Goal: Information Seeking & Learning: Learn about a topic

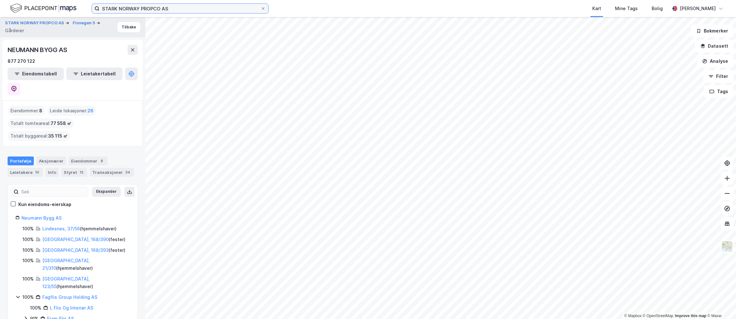
scroll to position [37, 0]
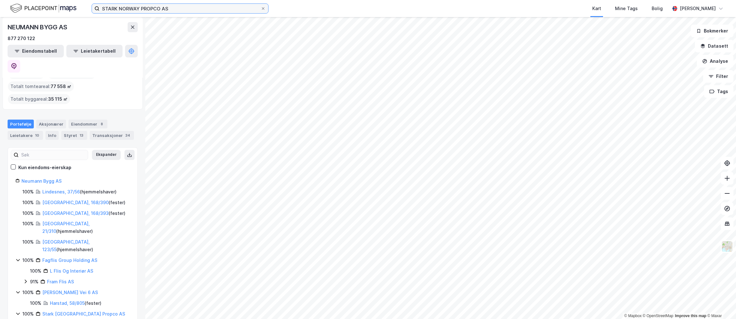
click at [187, 10] on input "STARK NORWAY PROPCO AS" at bounding box center [180, 8] width 161 height 9
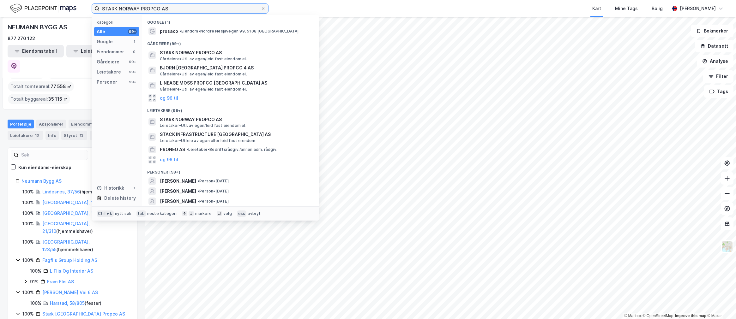
click at [187, 10] on input "STARK NORWAY PROPCO AS" at bounding box center [180, 8] width 161 height 9
drag, startPoint x: 187, startPoint y: 10, endPoint x: 188, endPoint y: 7, distance: 3.7
click at [188, 7] on input "STARK NORWAY PROPCO AS" at bounding box center [180, 8] width 161 height 9
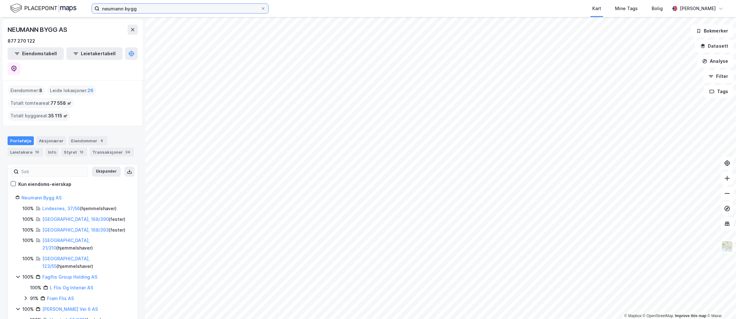
click at [188, 7] on input "neumann bygg" at bounding box center [180, 8] width 161 height 9
click at [220, 11] on input "neumann bygg" at bounding box center [180, 8] width 161 height 9
click at [60, 2] on div "[PERSON_NAME] bygg Kart Mine Tags Bolig [PERSON_NAME]" at bounding box center [368, 8] width 736 height 17
click at [59, 3] on img at bounding box center [43, 8] width 66 height 11
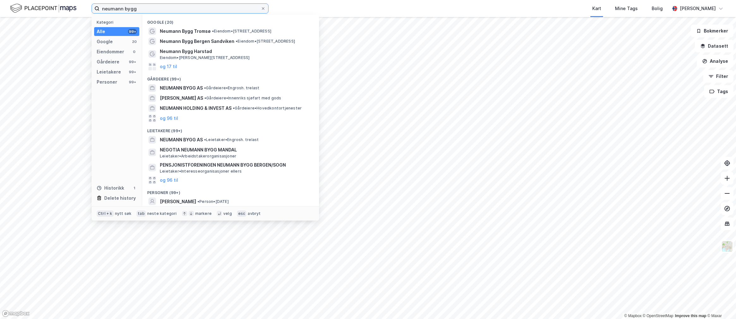
click at [131, 5] on input "neumann bygg" at bounding box center [180, 8] width 161 height 9
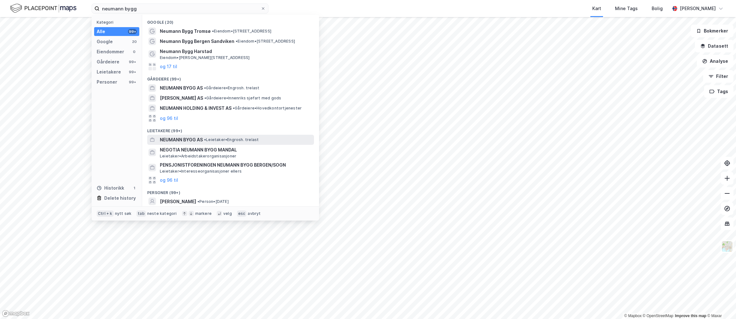
click at [235, 136] on div "[PERSON_NAME] BYGG AS • Leietaker • Engrosh. trelast" at bounding box center [236, 140] width 153 height 8
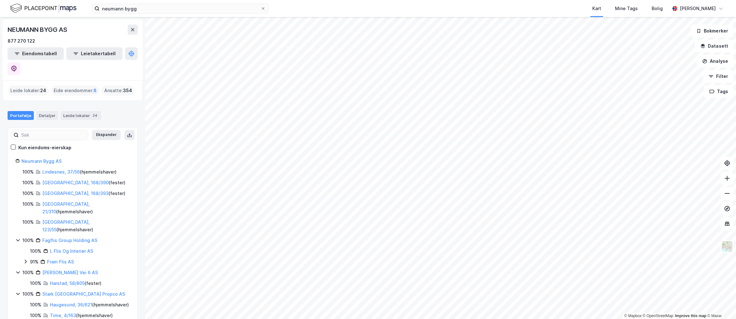
click at [68, 86] on div "Eide eiendommer : 8" at bounding box center [75, 91] width 48 height 10
click at [77, 111] on div "Leide lokaler 24" at bounding box center [81, 115] width 40 height 9
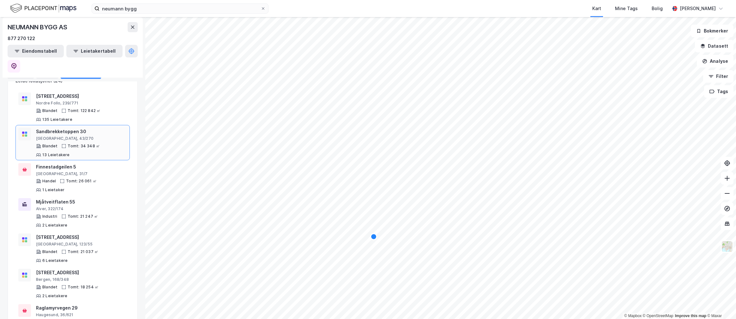
scroll to position [70, 0]
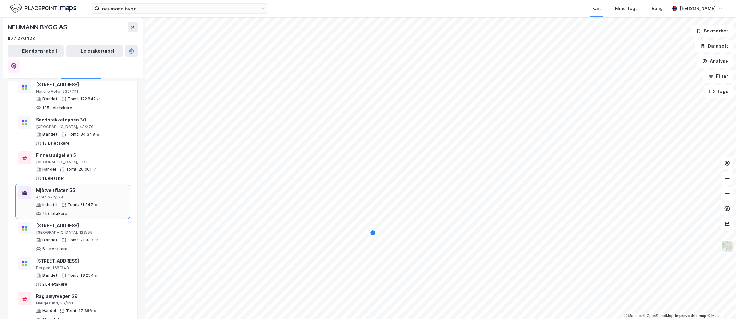
click at [87, 195] on div "Alver, 322/174" at bounding box center [81, 197] width 91 height 5
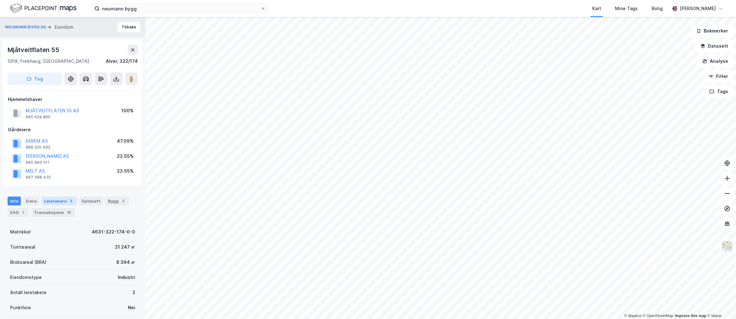
click at [58, 200] on div "Leietakere 3" at bounding box center [59, 201] width 35 height 9
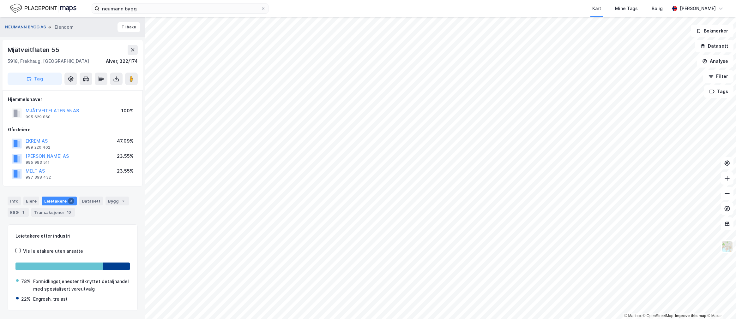
click at [36, 29] on button "NEUMANN BYGG AS" at bounding box center [26, 27] width 42 height 6
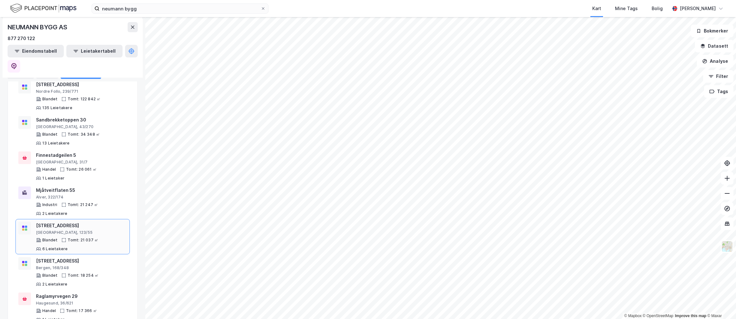
scroll to position [105, 0]
click at [81, 238] on div "Tomt: 18 254 ㎡" at bounding box center [83, 240] width 31 height 5
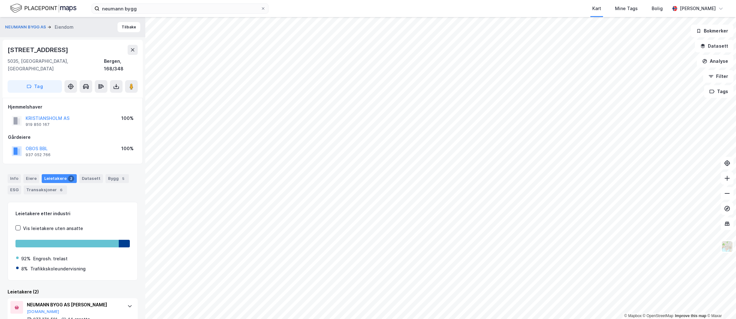
click at [66, 48] on div "[STREET_ADDRESS]" at bounding box center [39, 50] width 62 height 10
copy div "[STREET_ADDRESS]"
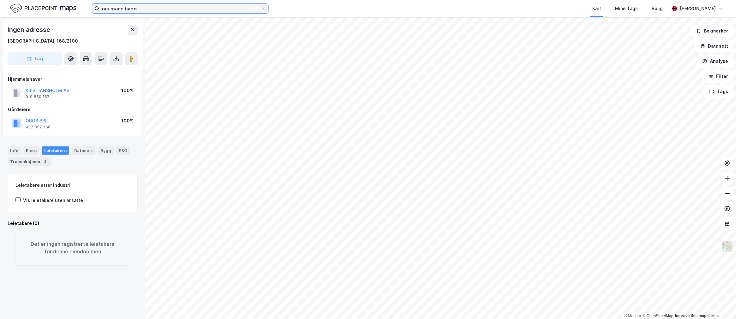
click at [115, 5] on input "neumann bygg" at bounding box center [180, 8] width 161 height 9
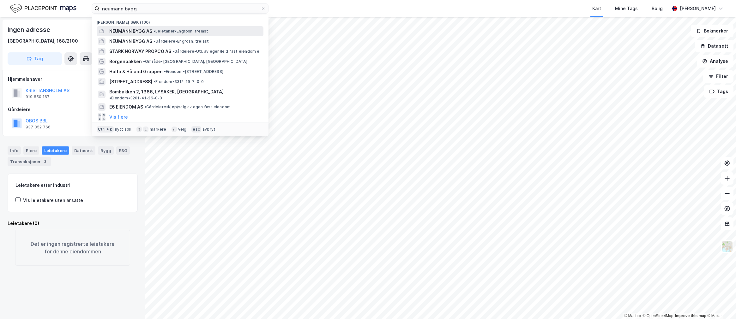
click at [117, 29] on span "NEUMANN BYGG AS" at bounding box center [130, 31] width 43 height 8
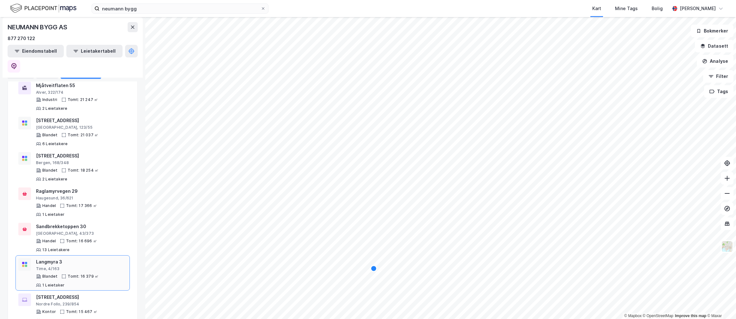
scroll to position [210, 0]
click at [94, 239] on div "Blandet Tomt: 16 379 ㎡ 1 Leietaker" at bounding box center [81, 246] width 91 height 14
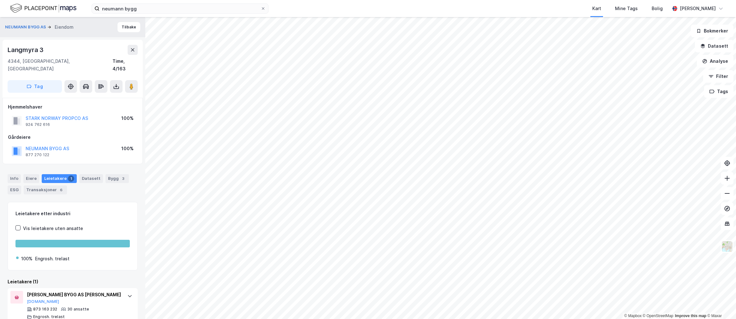
click at [19, 23] on div "NEUMANN BYGG AS Eiendom" at bounding box center [42, 27] width 74 height 8
click at [19, 24] on button "NEUMANN BYGG AS" at bounding box center [26, 27] width 42 height 6
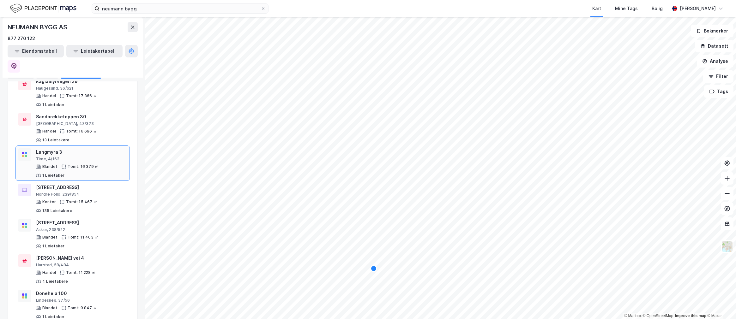
scroll to position [316, 0]
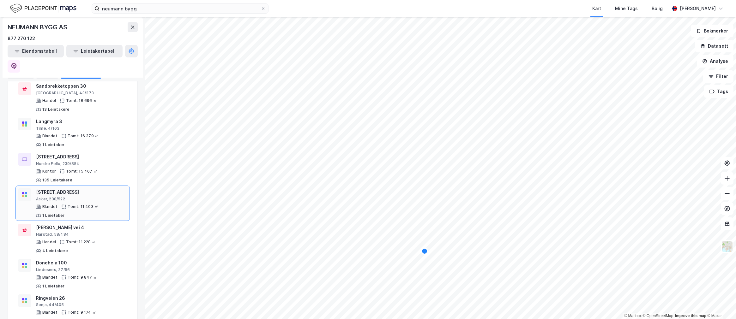
click at [75, 189] on div "Eternitveien 8 Asker, 238/522 Blandet Tomt: 11 403 ㎡ 1 Leietaker" at bounding box center [81, 204] width 91 height 30
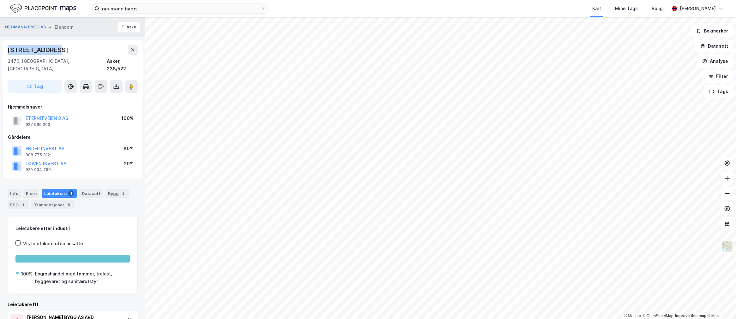
drag, startPoint x: 62, startPoint y: 50, endPoint x: 2, endPoint y: 49, distance: 59.7
click at [2, 49] on div "NEUMANN BYGG AS Eiendom Tilbake [STREET_ADDRESS], [GEOGRAPHIC_DATA] Asker, 238/…" at bounding box center [72, 168] width 145 height 302
click at [24, 27] on button "NEUMANN BYGG AS" at bounding box center [26, 27] width 42 height 6
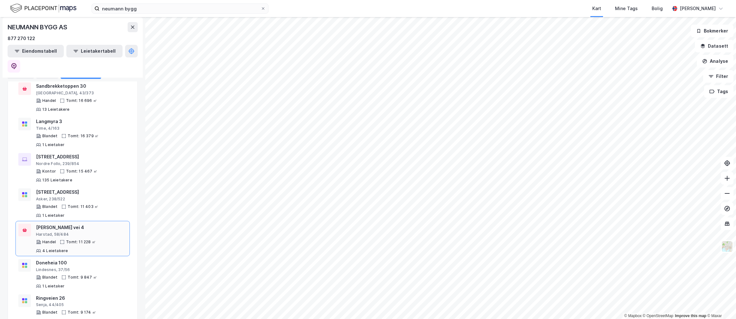
scroll to position [351, 0]
click at [101, 240] on div "Blandet Tomt: 9 847 ㎡ 1 Leietaker" at bounding box center [81, 247] width 91 height 14
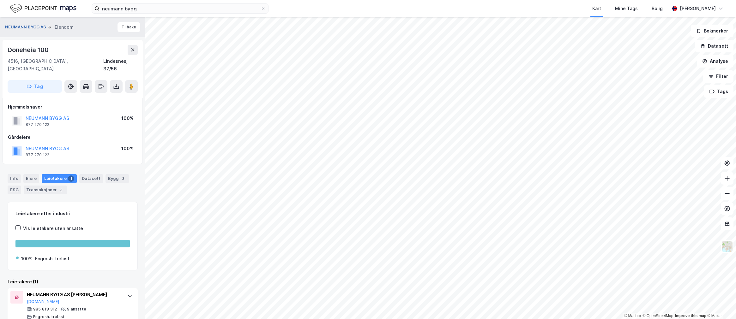
click at [36, 28] on button "NEUMANN BYGG AS" at bounding box center [26, 27] width 42 height 6
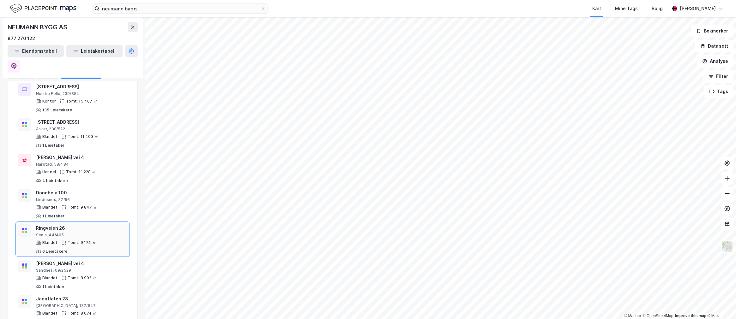
scroll to position [421, 0]
click at [68, 241] on div "Blandet Tomt: 8 902 ㎡ 1 Leietaker" at bounding box center [81, 248] width 91 height 14
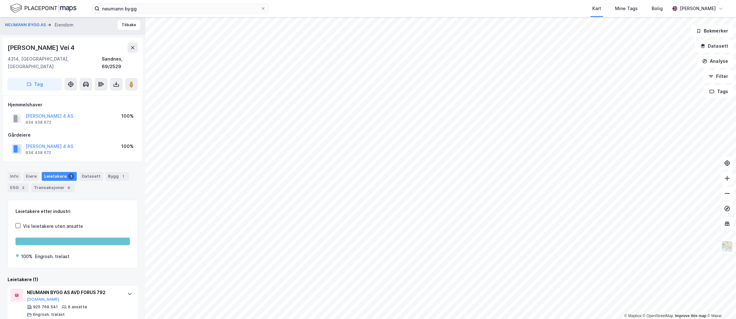
scroll to position [3, 0]
drag, startPoint x: 102, startPoint y: 106, endPoint x: 11, endPoint y: 111, distance: 91.1
click at [11, 111] on div "[PERSON_NAME] 4 AS 934 458 672 100%" at bounding box center [73, 117] width 130 height 15
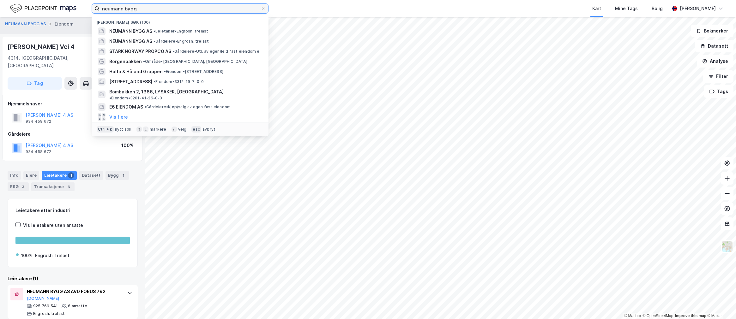
click at [133, 11] on input "neumann bygg" at bounding box center [180, 8] width 161 height 9
click at [133, 10] on input "neumann bygg" at bounding box center [180, 8] width 161 height 9
paste input "[STREET_ADDRESS]"
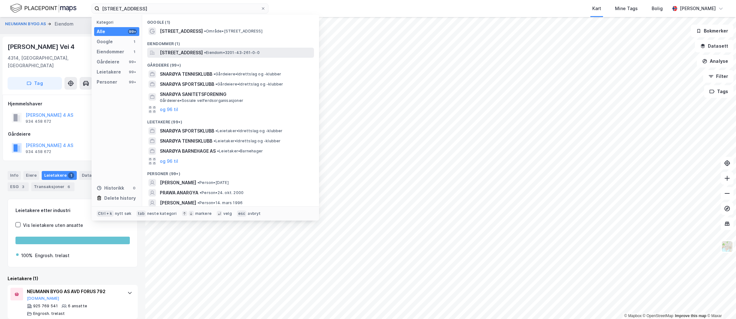
click at [195, 50] on span "[STREET_ADDRESS]" at bounding box center [181, 53] width 43 height 8
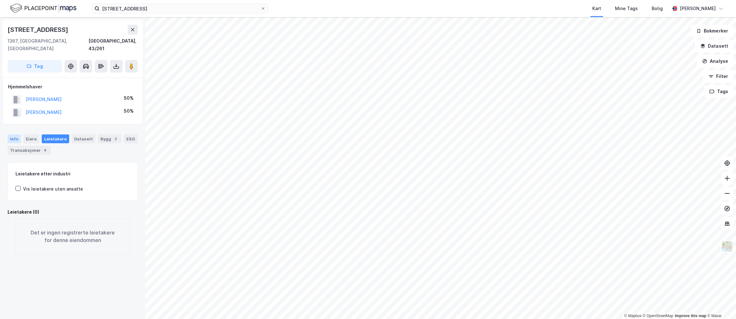
click at [15, 135] on div "Info" at bounding box center [14, 139] width 13 height 9
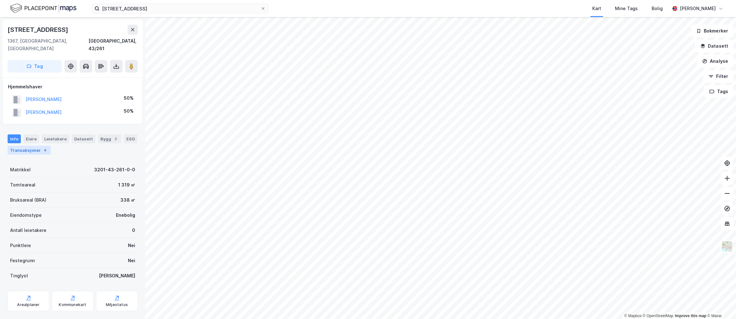
click at [20, 146] on div "Transaksjoner 4" at bounding box center [29, 150] width 43 height 9
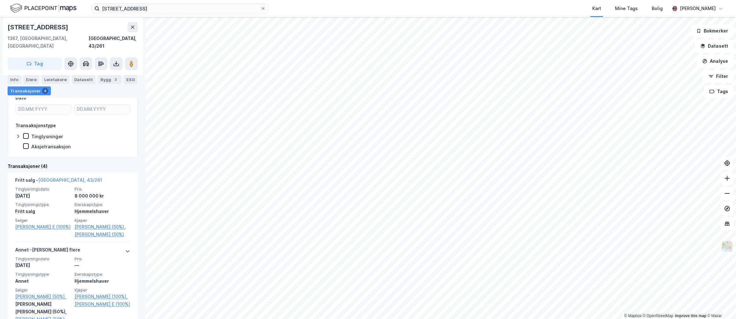
scroll to position [105, 0]
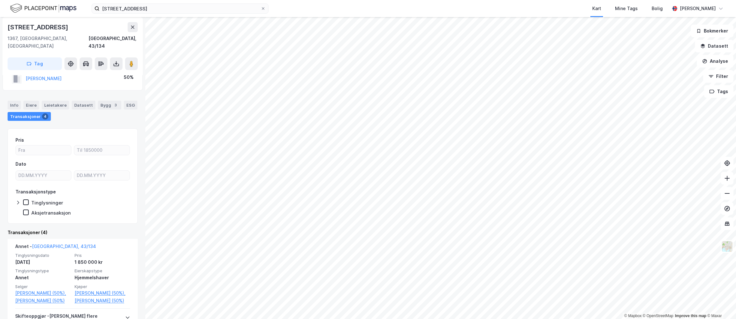
scroll to position [35, 0]
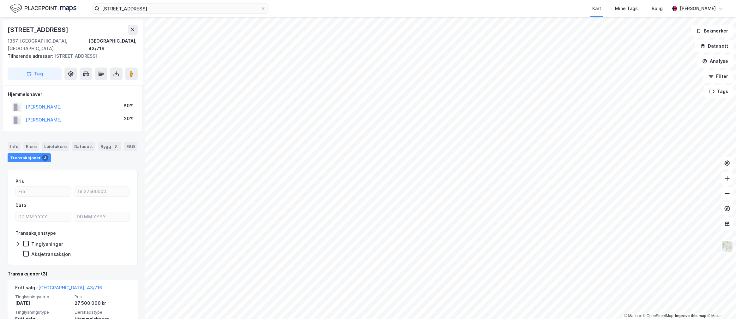
click at [140, 3] on div "[STREET_ADDRESS] Kart Mine Tags Bolig [PERSON_NAME]" at bounding box center [368, 8] width 736 height 17
click at [140, 5] on input "[STREET_ADDRESS]" at bounding box center [180, 8] width 161 height 9
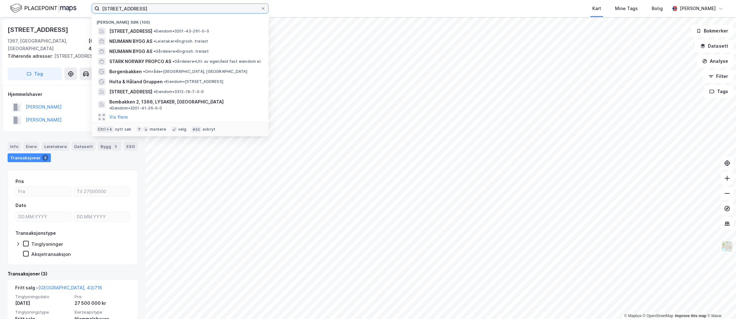
click at [140, 5] on input "[STREET_ADDRESS]" at bounding box center [180, 8] width 161 height 9
paste input "Midtstranda Handel Holding AS"
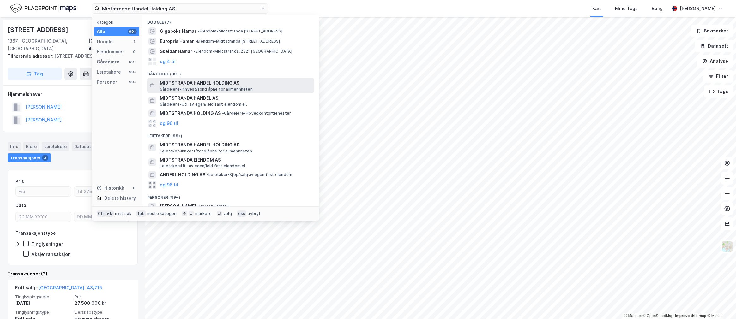
click at [199, 89] on span "Gårdeiere • Innvest/fond åpne for allmennheten" at bounding box center [206, 89] width 93 height 5
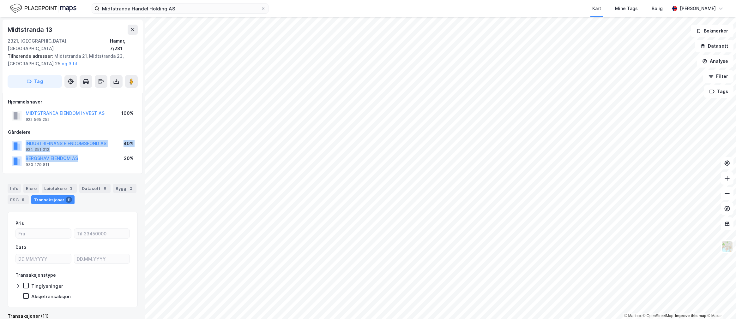
drag, startPoint x: 88, startPoint y: 153, endPoint x: 18, endPoint y: 143, distance: 70.6
click at [16, 144] on div "INDUSTRIFINANS EIENDOMSFOND AS 924 351 012 40% BERGSHAV EIENDOM AS 930 279 811 …" at bounding box center [73, 154] width 130 height 30
click at [96, 154] on div "BERGSHAV EIENDOM AS 930 279 811 20%" at bounding box center [73, 161] width 130 height 15
click at [96, 155] on div "BERGSHAV EIENDOM AS 930 279 811 20%" at bounding box center [73, 161] width 130 height 15
drag, startPoint x: 94, startPoint y: 161, endPoint x: 24, endPoint y: 153, distance: 70.0
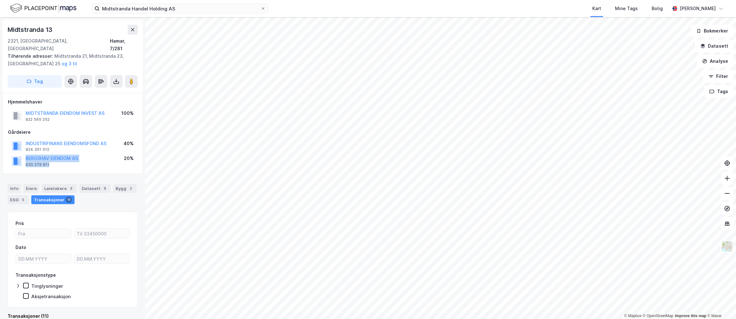
click at [23, 154] on div "BERGSHAV EIENDOM AS 930 279 811 20%" at bounding box center [73, 161] width 130 height 15
click at [59, 158] on div "BERGSHAV EIENDOM AS 930 279 811" at bounding box center [52, 161] width 52 height 13
drag, startPoint x: 96, startPoint y: 151, endPoint x: 21, endPoint y: 151, distance: 74.9
click at [21, 154] on div "BERGSHAV EIENDOM AS 930 279 811 20%" at bounding box center [73, 161] width 130 height 15
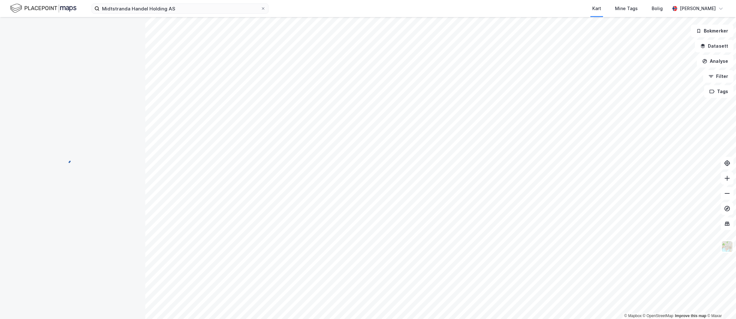
scroll to position [0, 0]
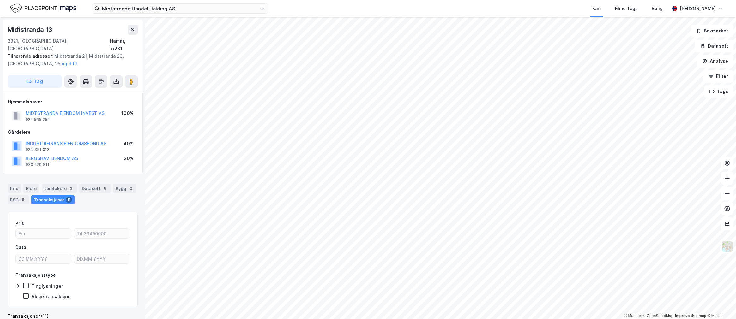
scroll to position [0, 0]
drag, startPoint x: 80, startPoint y: 152, endPoint x: 19, endPoint y: 153, distance: 61.3
click at [19, 153] on div "BERGSHAV EIENDOM AS 930 279 811 20%" at bounding box center [73, 160] width 130 height 15
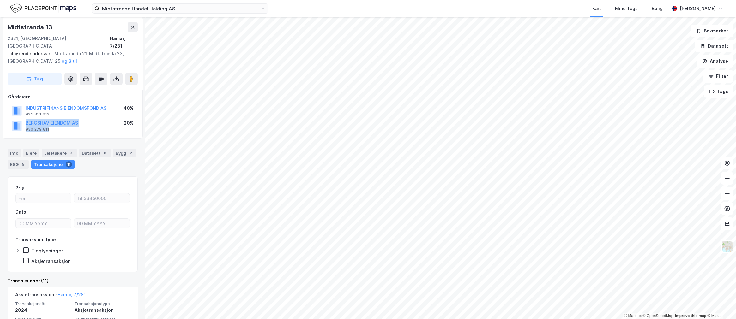
scroll to position [0, 0]
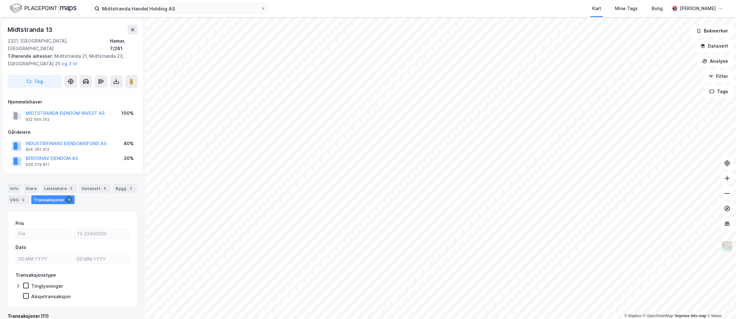
click at [68, 163] on div "Hjemmelshaver MIDTSTRANDA EIENDOM INVEST AS 922 565 252 100% Gårdeiere INDUSTRI…" at bounding box center [73, 134] width 140 height 82
drag, startPoint x: 84, startPoint y: 152, endPoint x: 21, endPoint y: 150, distance: 63.2
click at [21, 154] on div "BERGSHAV EIENDOM AS 930 279 811 20%" at bounding box center [73, 161] width 130 height 15
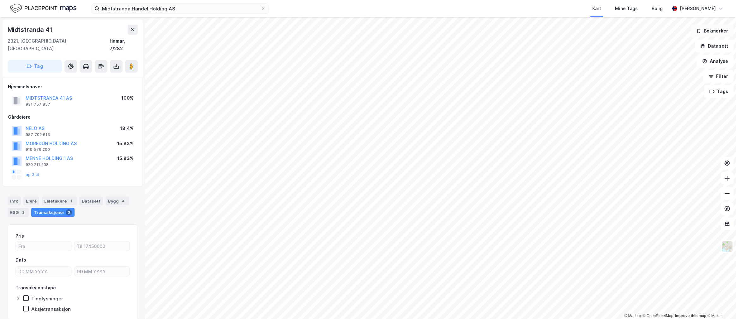
scroll to position [0, 0]
drag, startPoint x: 72, startPoint y: 91, endPoint x: 14, endPoint y: 87, distance: 58.3
click at [14, 93] on div "[GEOGRAPHIC_DATA] 41 AS 931 757 857 100%" at bounding box center [73, 100] width 130 height 15
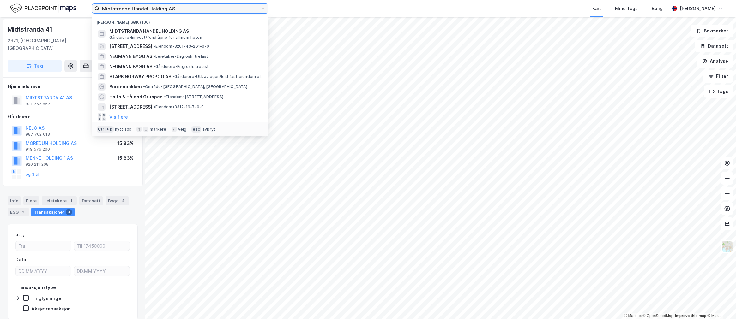
click at [155, 8] on input "Midtstranda Handel Holding AS" at bounding box center [180, 8] width 161 height 9
type input "s"
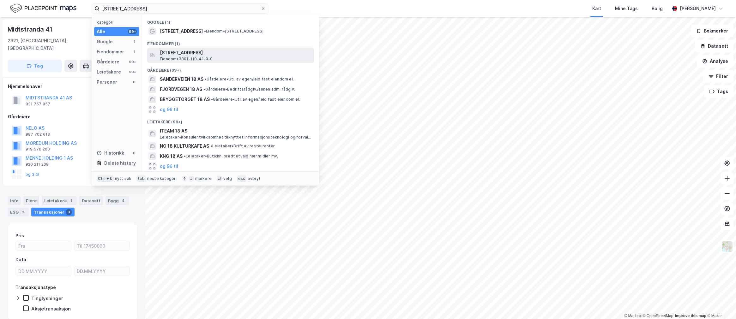
click at [198, 57] on span "Eiendom • 3301-110-41-0-0" at bounding box center [186, 59] width 53 height 5
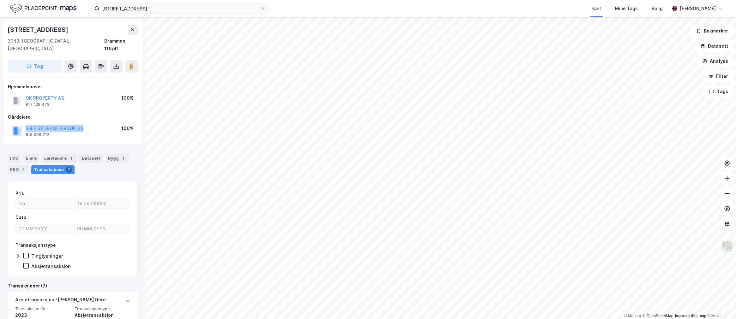
drag, startPoint x: 85, startPoint y: 120, endPoint x: 16, endPoint y: 115, distance: 69.1
click at [16, 115] on div "Gårdeiere SELF STORAGE GROUP AS 818 096 712 100%" at bounding box center [73, 125] width 130 height 25
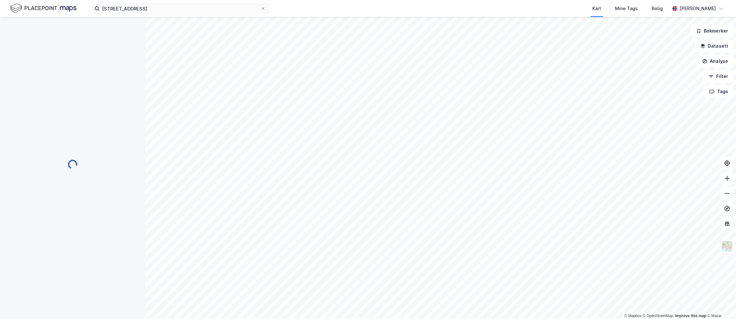
scroll to position [0, 0]
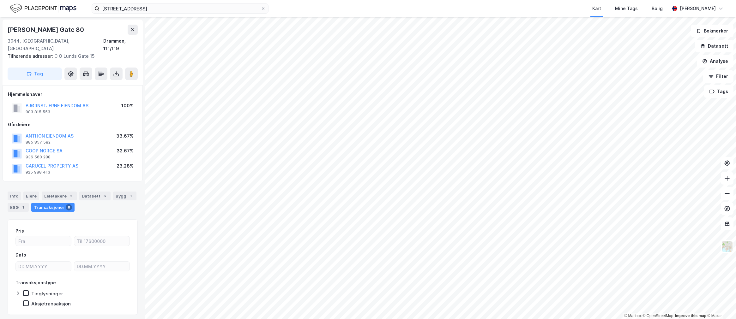
scroll to position [0, 0]
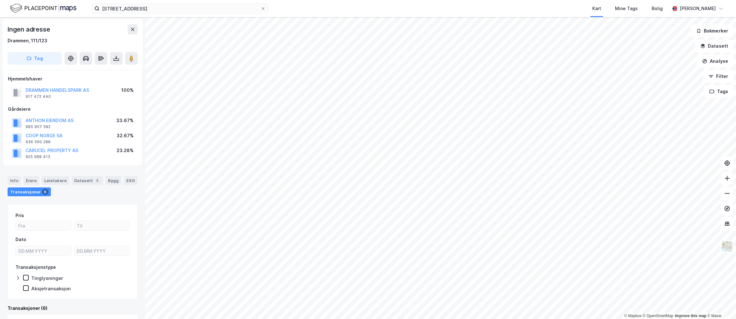
scroll to position [0, 0]
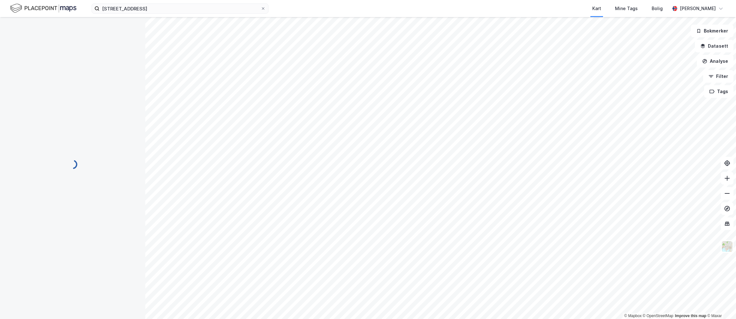
scroll to position [0, 0]
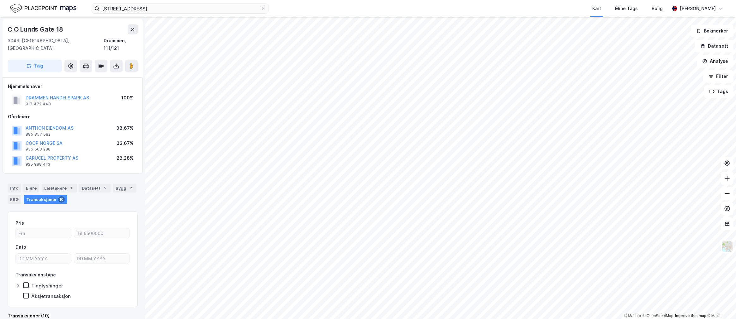
scroll to position [0, 0]
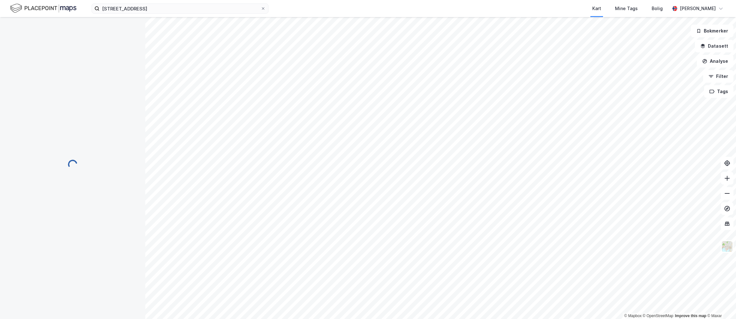
scroll to position [0, 0]
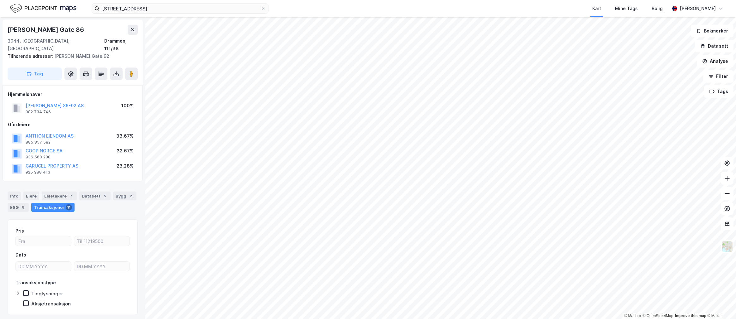
scroll to position [0, 0]
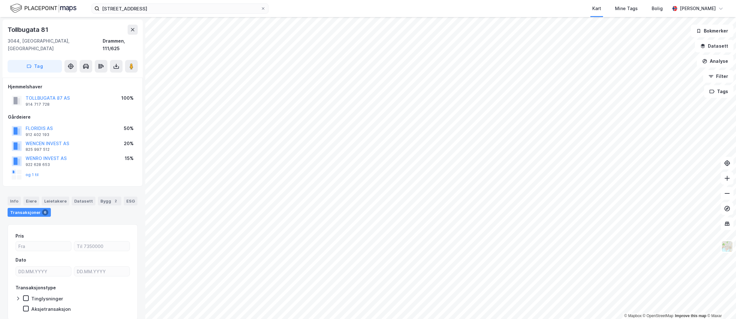
scroll to position [0, 0]
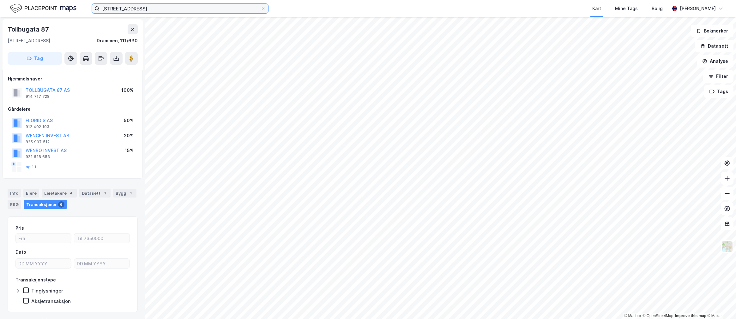
click at [101, 7] on input "[STREET_ADDRESS]" at bounding box center [180, 8] width 161 height 9
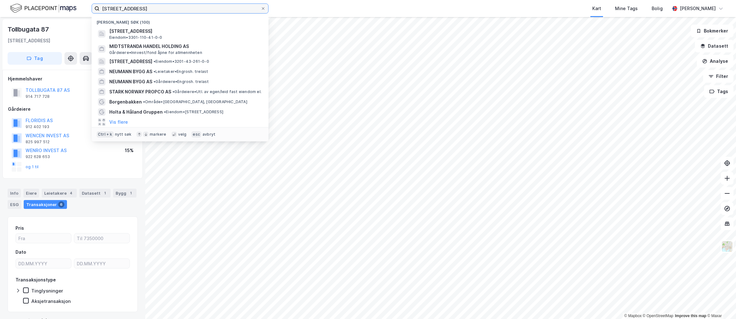
click at [101, 7] on input "[STREET_ADDRESS]" at bounding box center [180, 8] width 161 height 9
paste input "[STREET_ADDRESS], 1914 Ytre Enebakk"
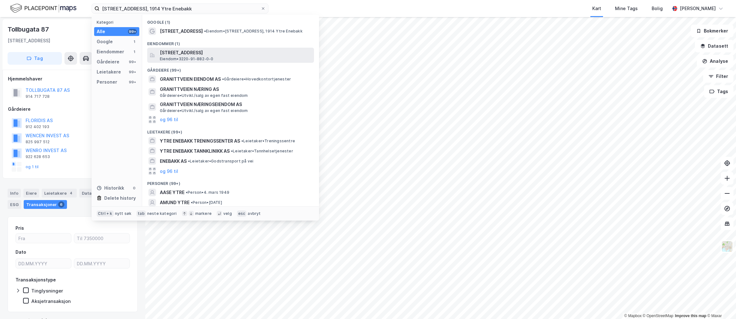
click at [166, 53] on span "[STREET_ADDRESS]" at bounding box center [236, 53] width 152 height 8
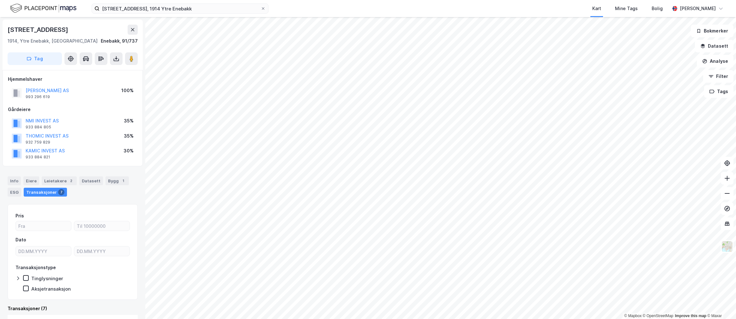
scroll to position [0, 0]
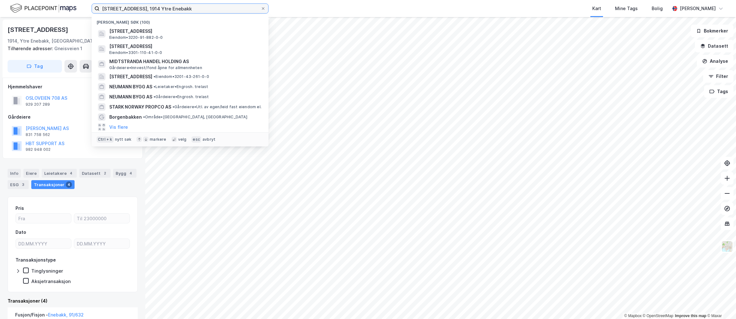
click at [138, 10] on input "[STREET_ADDRESS], 1914 Ytre Enebakk" at bounding box center [180, 8] width 161 height 9
paste input "[STREET_ADDRESS]"
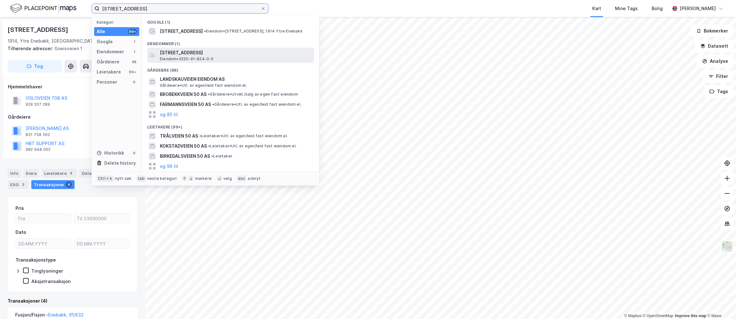
type input "[STREET_ADDRESS]"
click at [174, 52] on span "[STREET_ADDRESS]" at bounding box center [236, 53] width 152 height 8
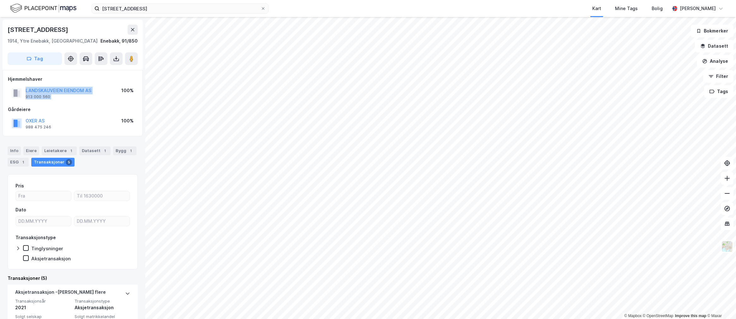
drag, startPoint x: 106, startPoint y: 90, endPoint x: 23, endPoint y: 93, distance: 83.2
click at [23, 93] on div "LANDSKAUVEIEN EIENDOM AS 913 000 560 100%" at bounding box center [73, 93] width 130 height 15
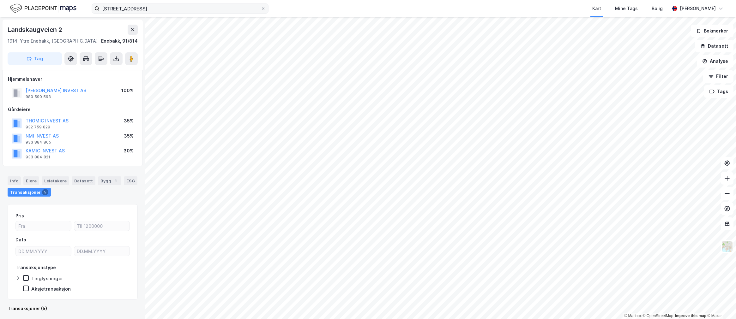
scroll to position [0, 0]
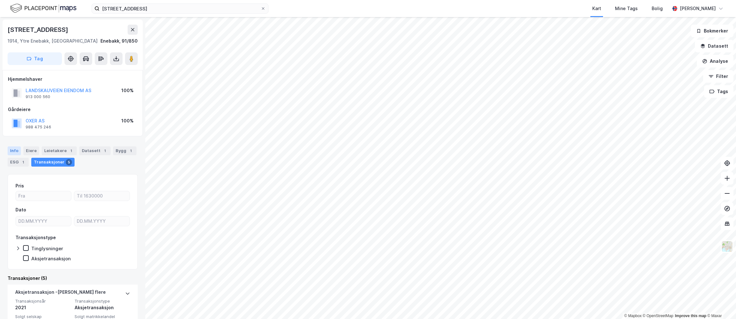
click at [15, 148] on div "Info" at bounding box center [14, 151] width 13 height 9
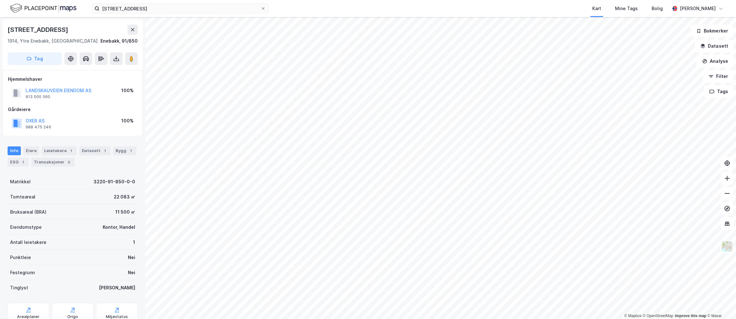
click at [65, 144] on div "Info [PERSON_NAME] 1 Datasett 1 Bygg 1 ESG 1 Transaksjoner 5" at bounding box center [72, 154] width 145 height 30
click at [64, 146] on div "Info [PERSON_NAME] 1 Datasett 1 Bygg 1 ESG 1 Transaksjoner 5" at bounding box center [72, 154] width 145 height 30
click at [64, 149] on div "Leietakere 1" at bounding box center [59, 151] width 35 height 9
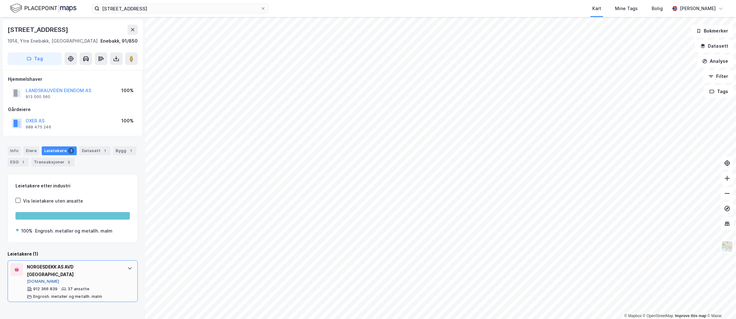
click at [40, 279] on button "[DOMAIN_NAME]" at bounding box center [43, 281] width 33 height 5
